Goal: Find specific page/section: Find specific page/section

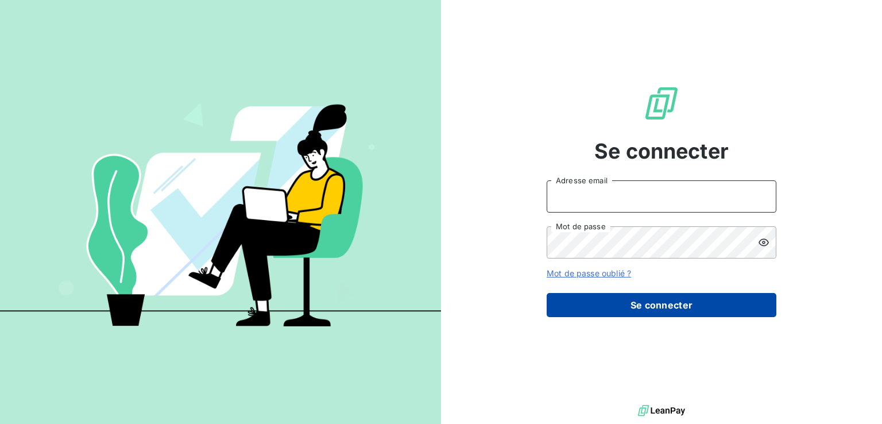
type input "[PERSON_NAME][EMAIL_ADDRESS][PERSON_NAME][DOMAIN_NAME]"
click at [666, 296] on button "Se connecter" at bounding box center [662, 305] width 230 height 24
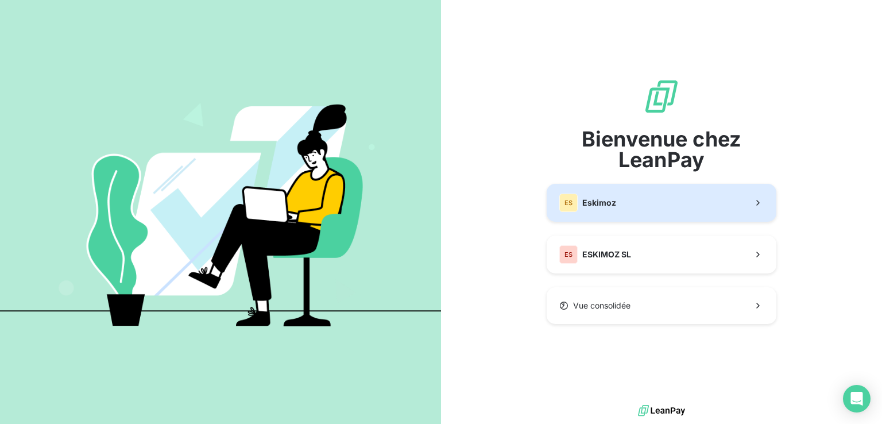
click at [586, 198] on span "Eskimoz" at bounding box center [599, 202] width 34 height 11
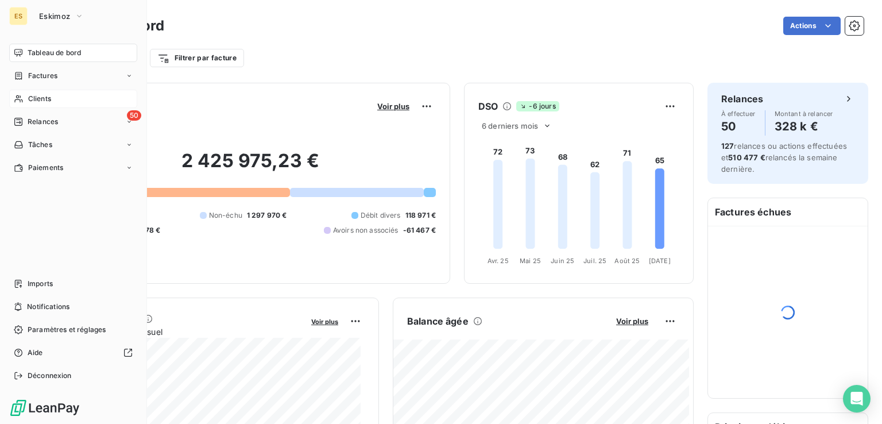
click at [44, 96] on span "Clients" at bounding box center [39, 99] width 23 height 10
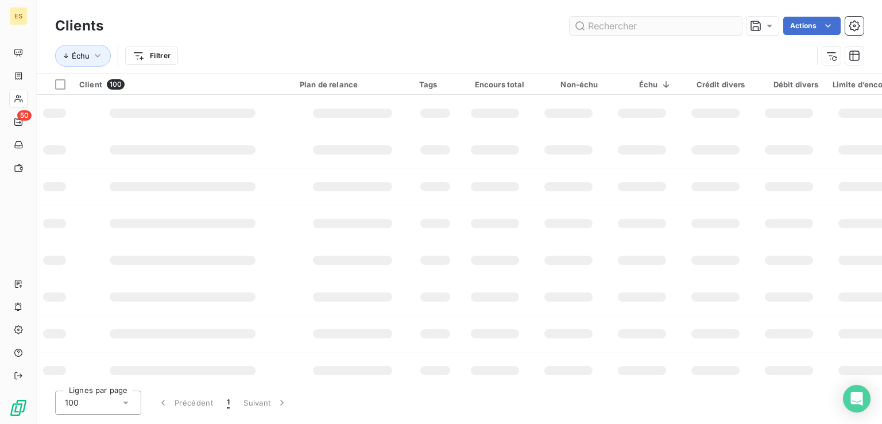
click at [585, 25] on input "text" at bounding box center [656, 26] width 172 height 18
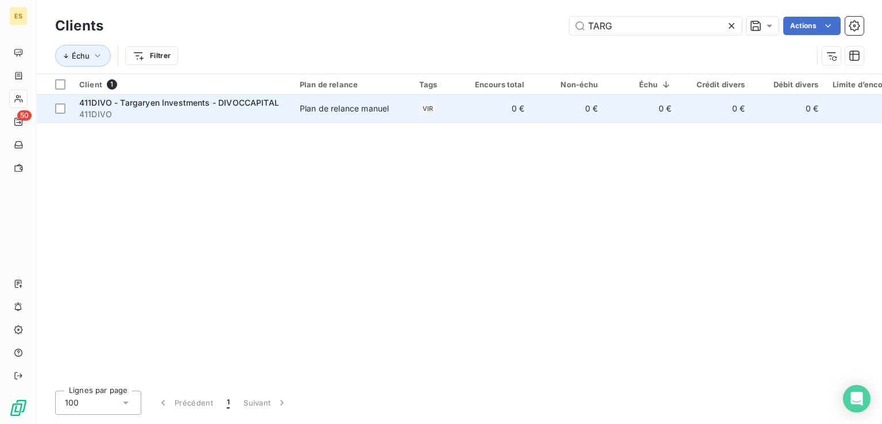
type input "TARG"
click at [320, 103] on div "Plan de relance manuel" at bounding box center [344, 108] width 89 height 11
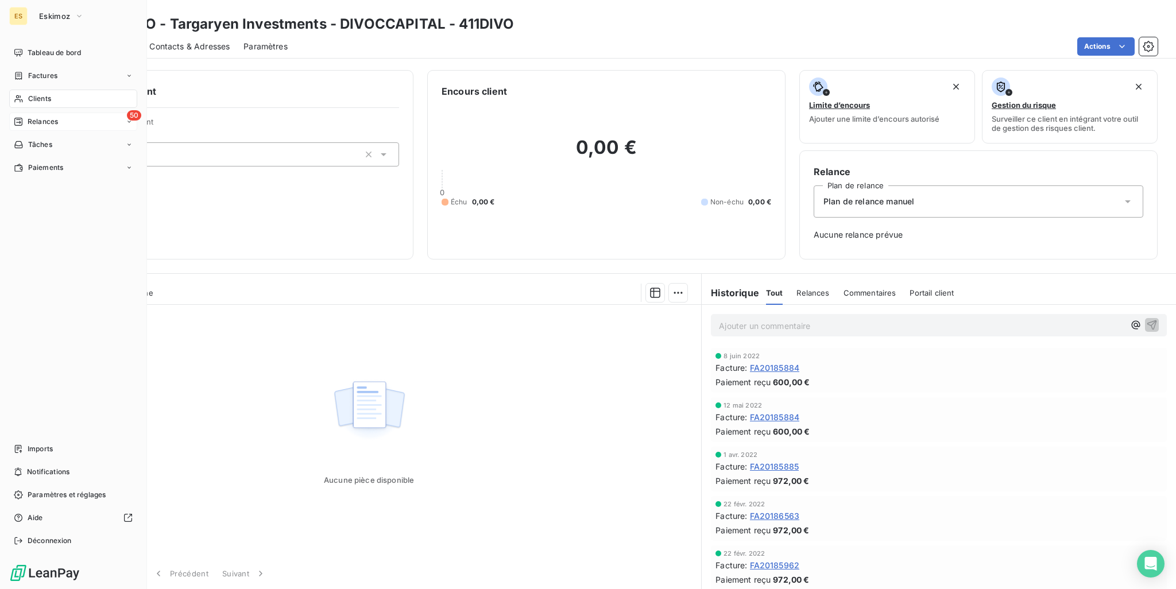
click at [28, 120] on span "Relances" at bounding box center [43, 122] width 30 height 10
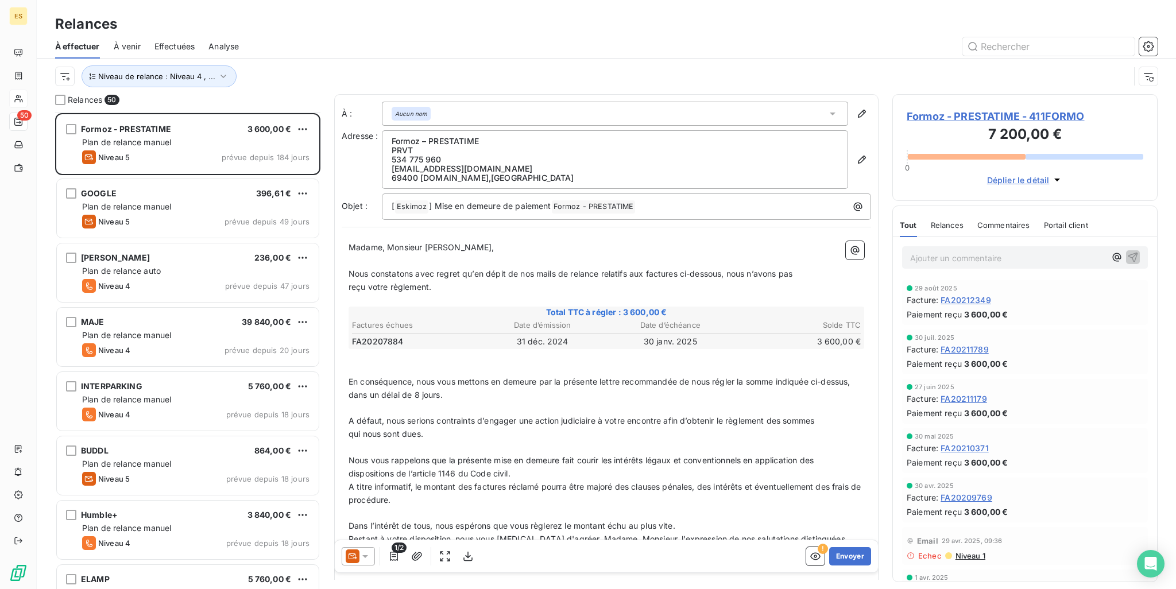
scroll to position [172, 0]
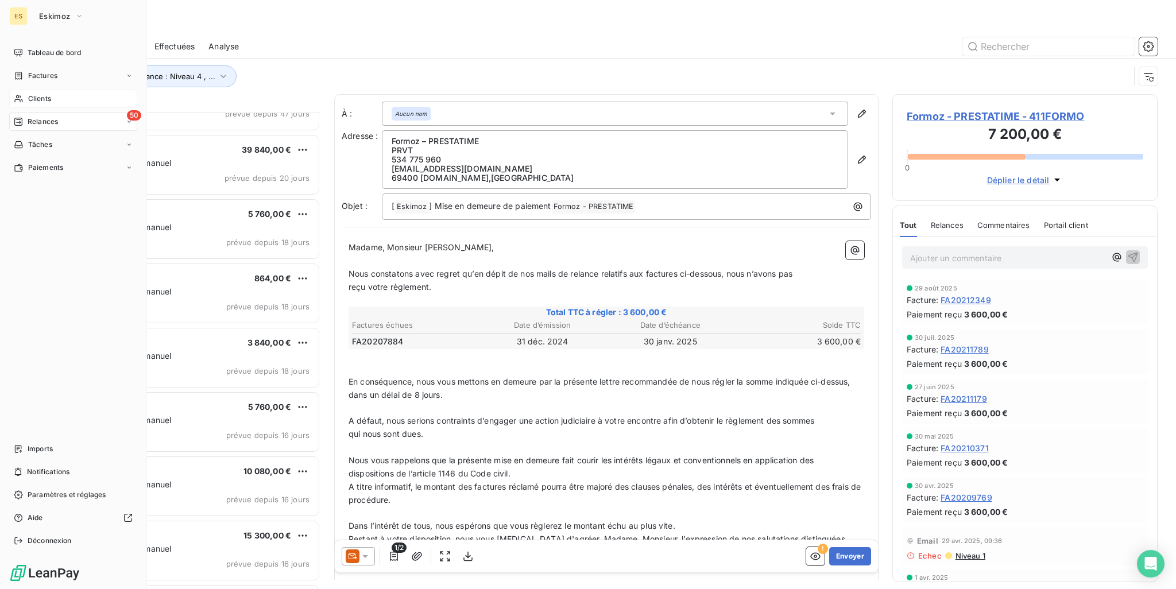
click at [25, 119] on div "Relances" at bounding box center [36, 122] width 44 height 10
